Goal: Download file/media

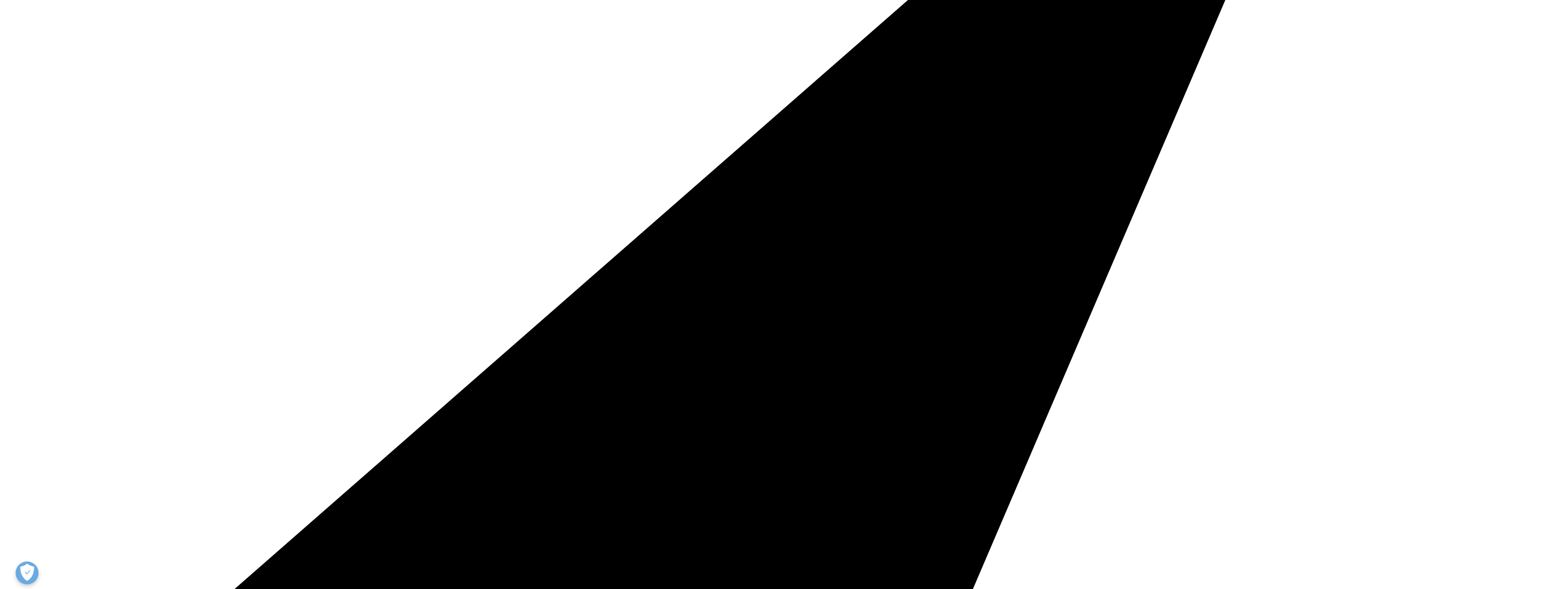
scroll to position [165, 541]
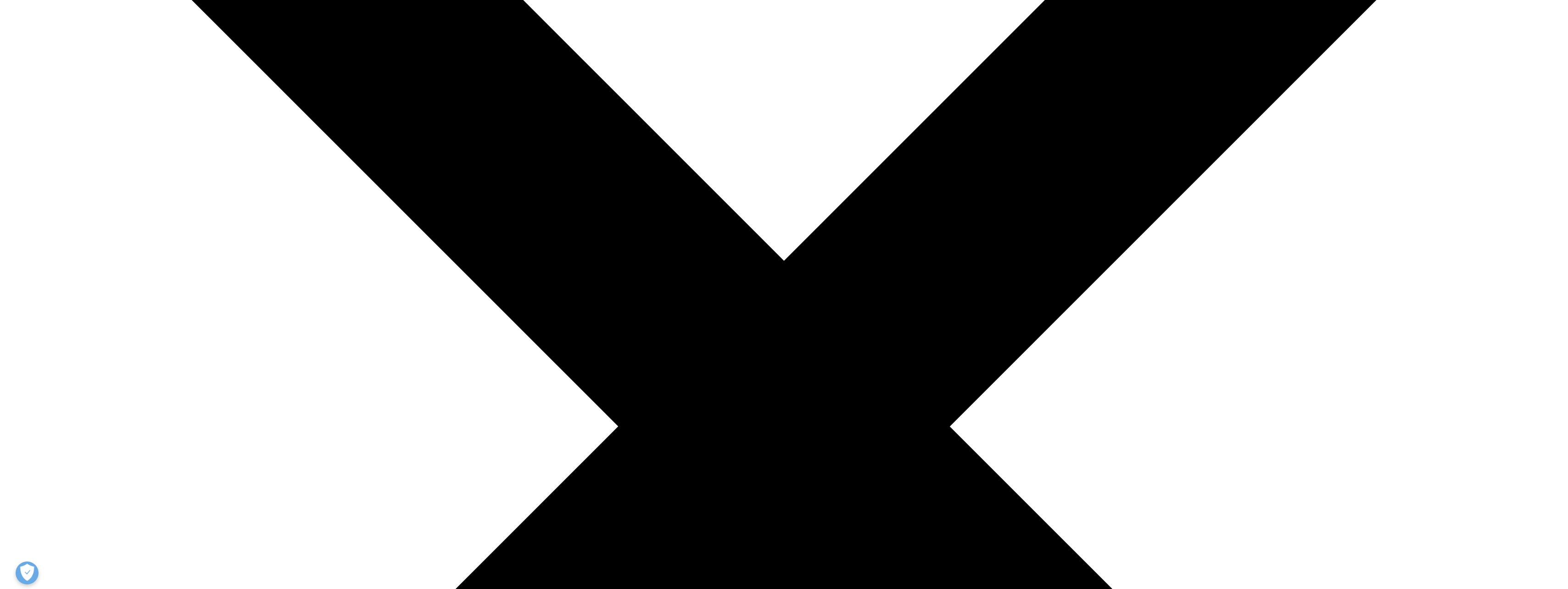
scroll to position [507, 541]
type input "[PERSON_NAME]"
type input "Hailey"
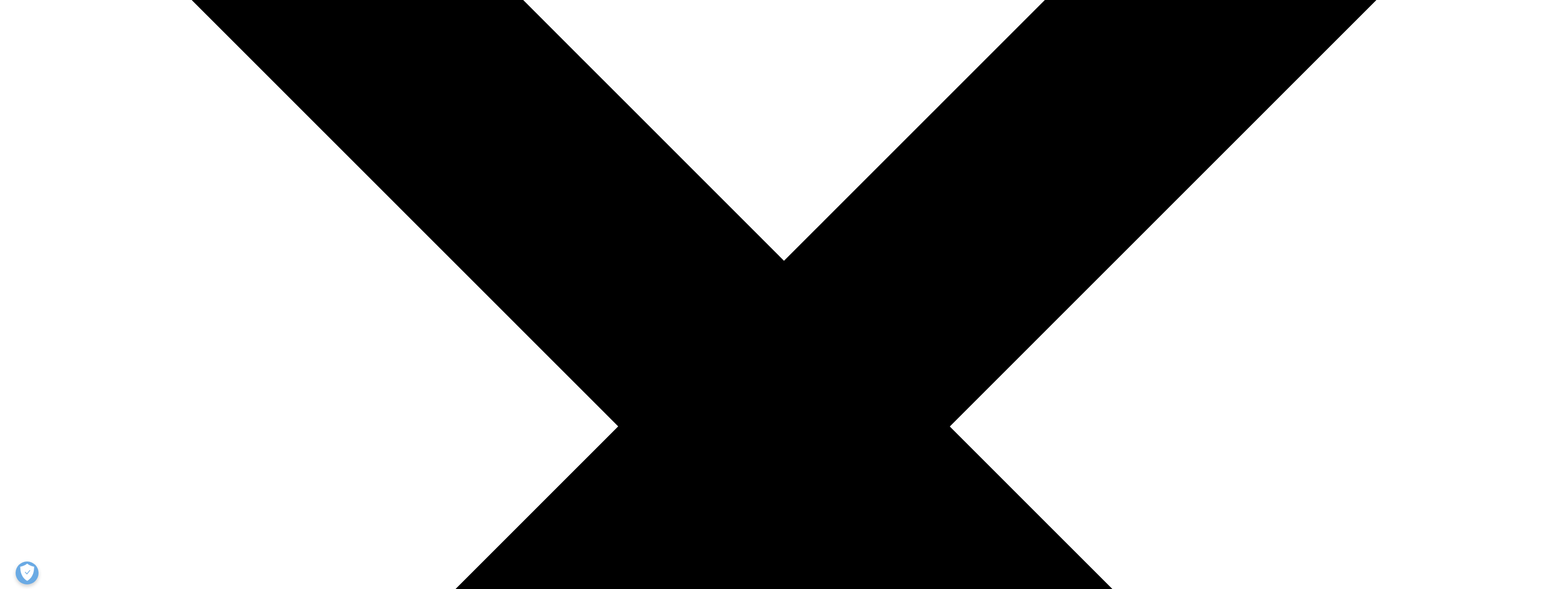
type input "[PERSON_NAME][EMAIL_ADDRESS][DOMAIN_NAME]"
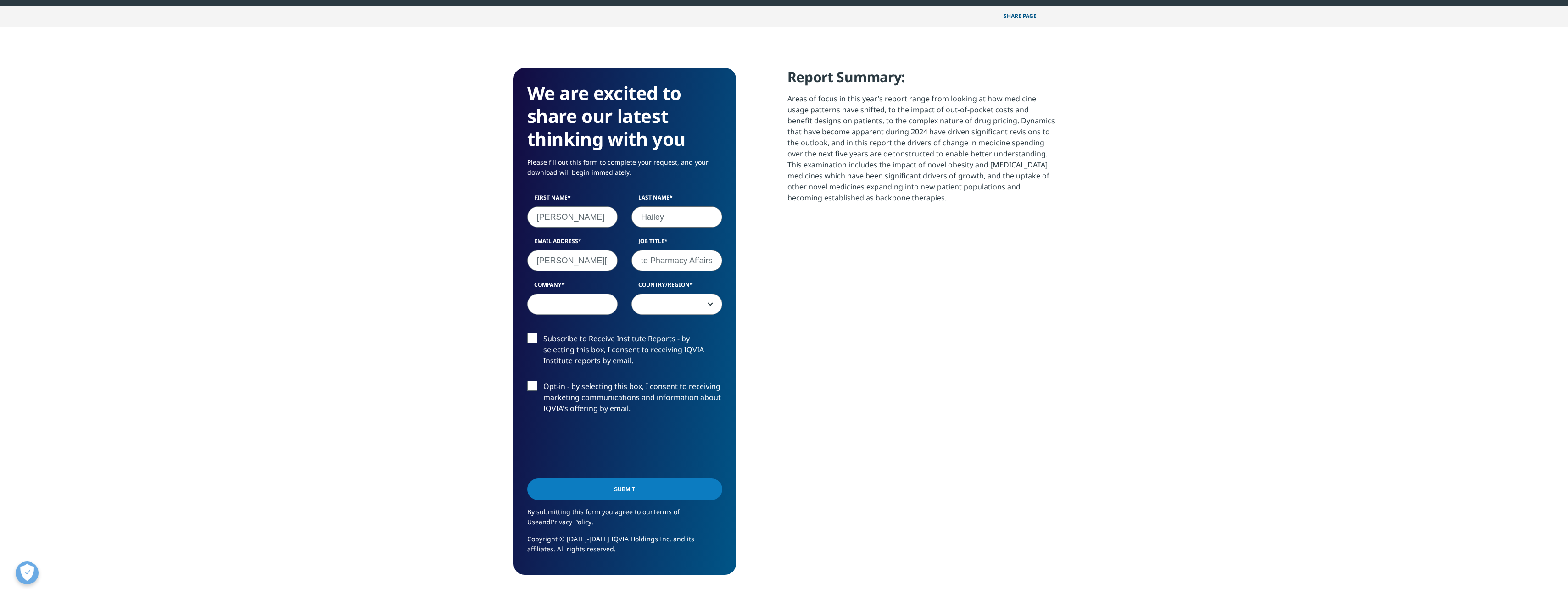
type input "Director, Corporate Pharmacy Affairs"
type input "BCBST"
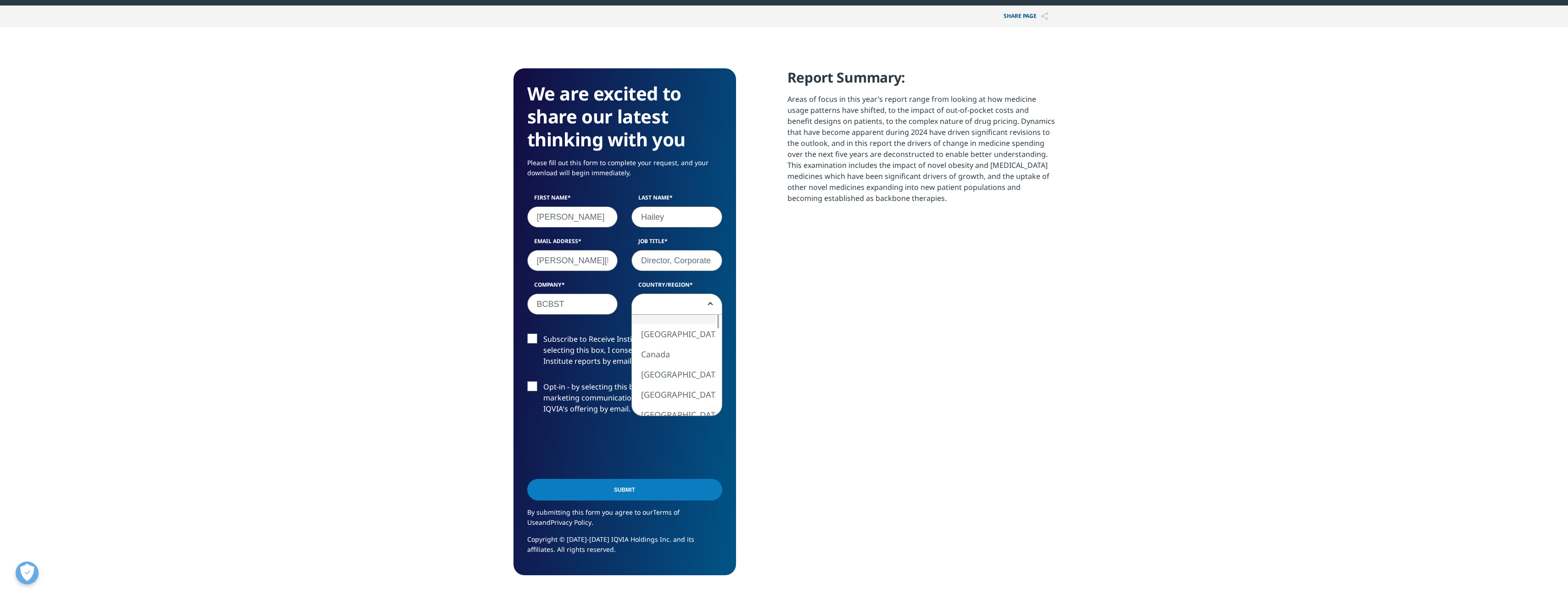
click at [672, 309] on span at bounding box center [677, 304] width 90 height 21
select select "[GEOGRAPHIC_DATA]"
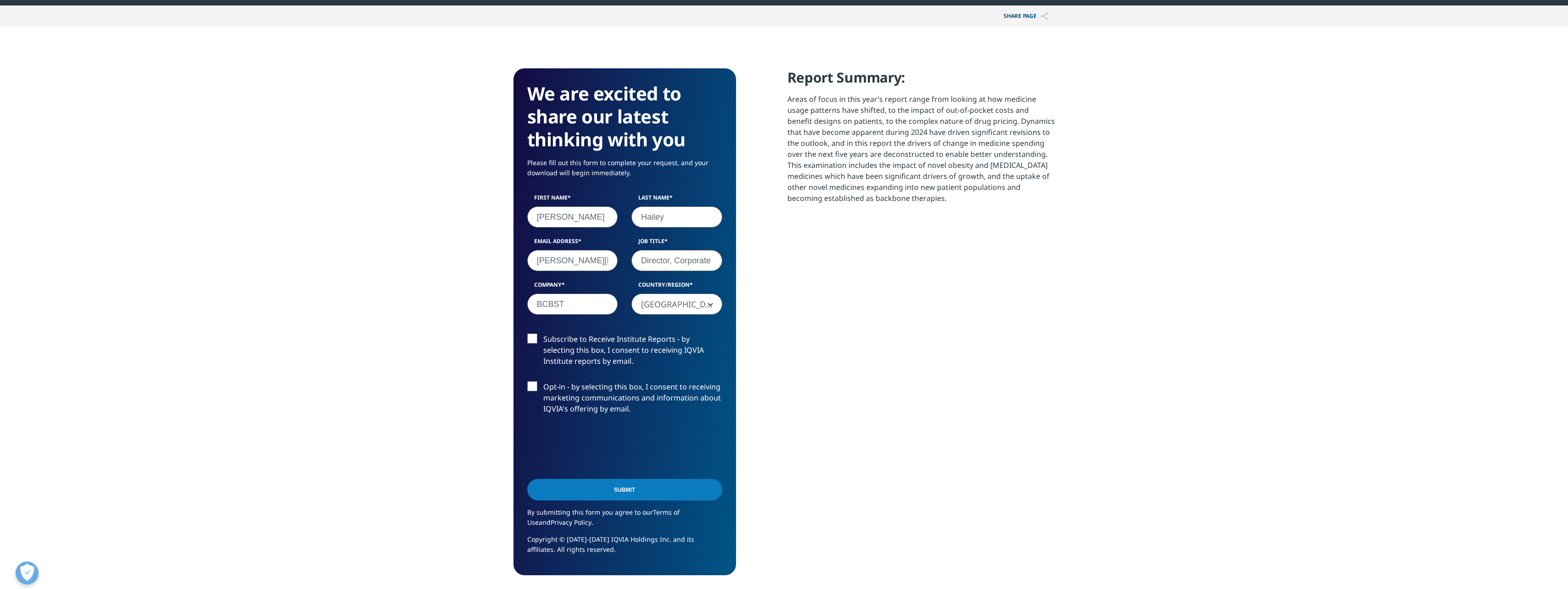
click at [529, 344] on label "Subscribe to Receive Institute Reports - by selecting this box, I consent to re…" at bounding box center [625, 352] width 195 height 38
click at [543, 333] on input "Subscribe to Receive Institute Reports - by selecting this box, I consent to re…" at bounding box center [543, 333] width 0 height 0
click at [632, 495] on input "Submit" at bounding box center [625, 490] width 195 height 21
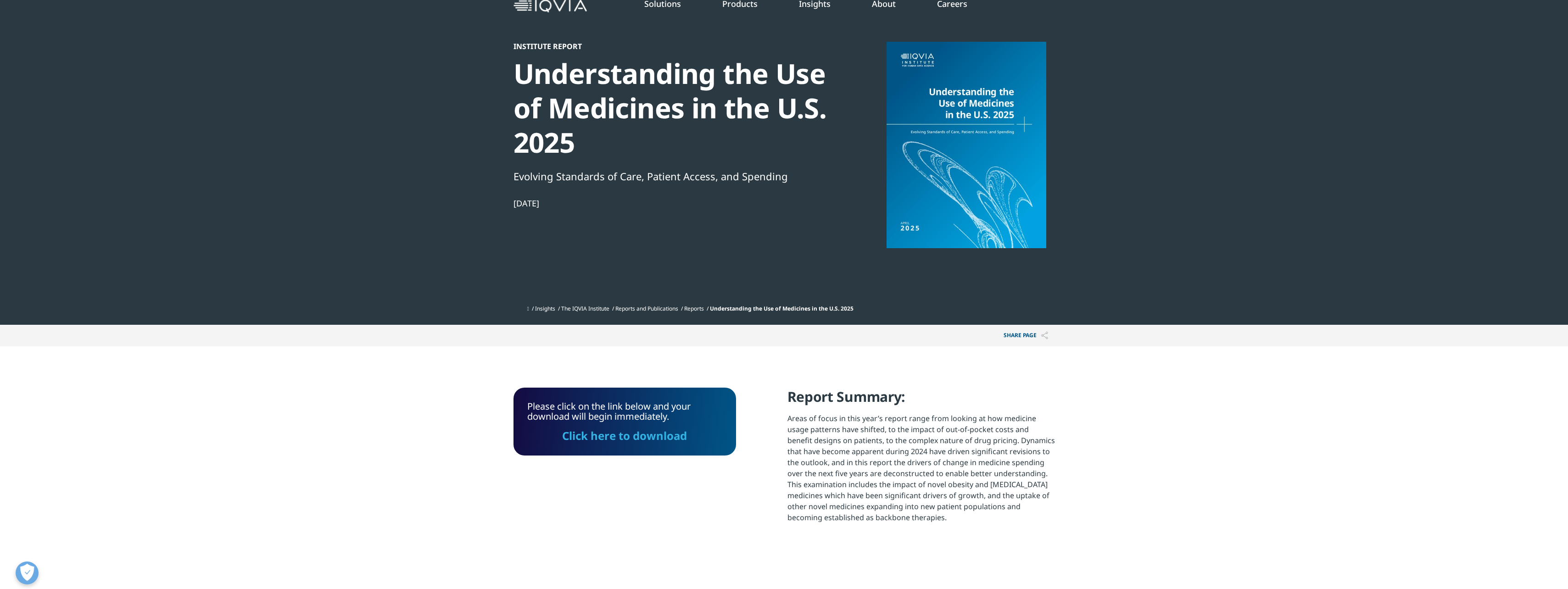
scroll to position [36, 0]
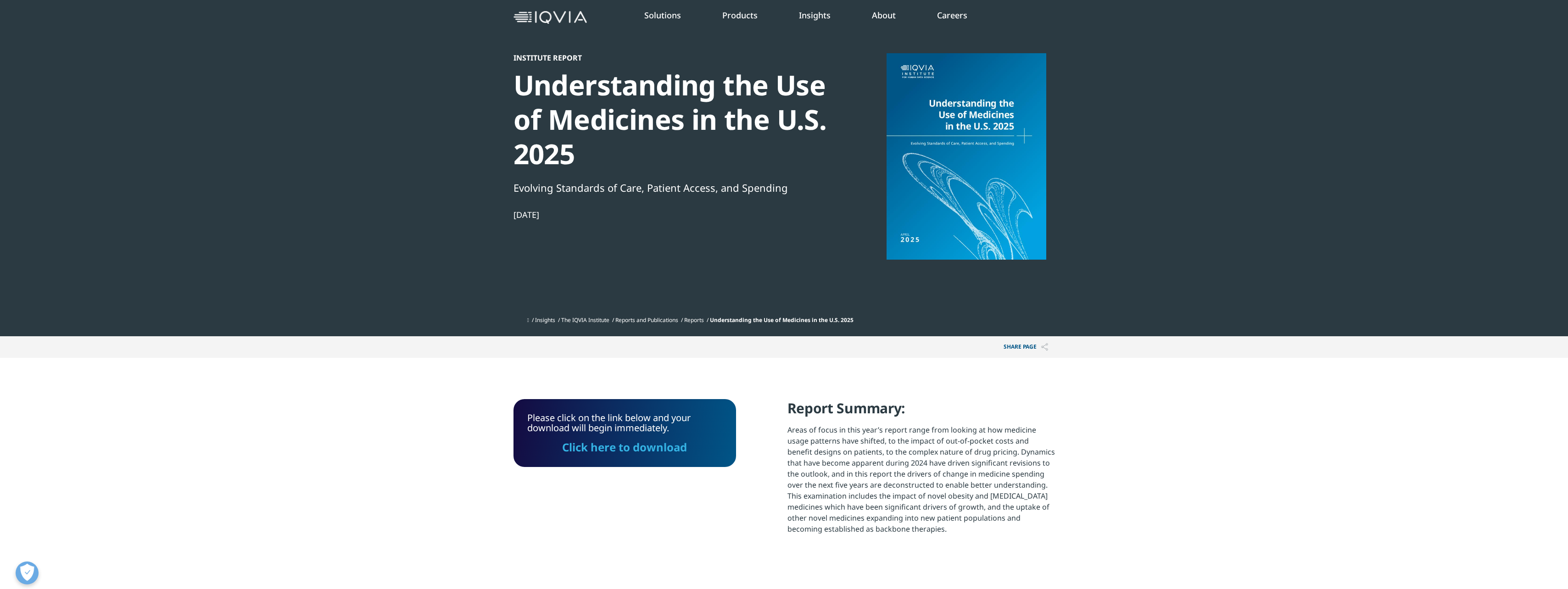
drag, startPoint x: 636, startPoint y: 453, endPoint x: 711, endPoint y: 496, distance: 86.5
click at [636, 453] on link "Click here to download" at bounding box center [625, 447] width 125 height 15
